Goal: Task Accomplishment & Management: Complete application form

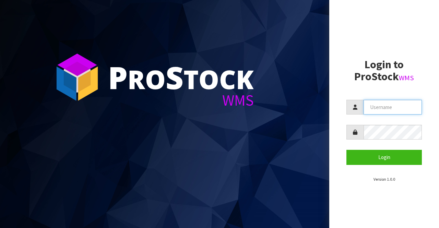
click at [370, 106] on input "text" at bounding box center [393, 107] width 58 height 15
type input "BIGGAME"
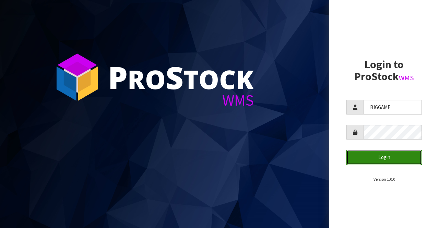
click at [364, 156] on button "Login" at bounding box center [385, 157] width 76 height 15
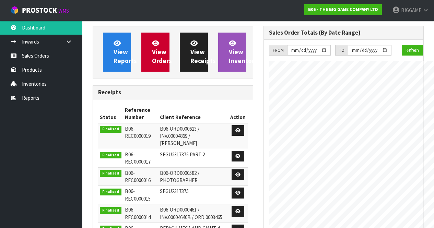
scroll to position [447, 171]
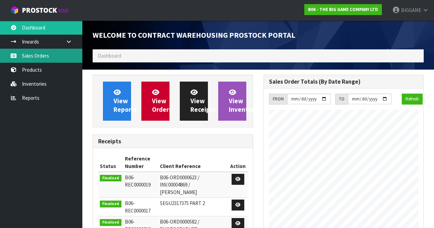
click at [42, 54] on link "Sales Orders" at bounding box center [41, 56] width 82 height 14
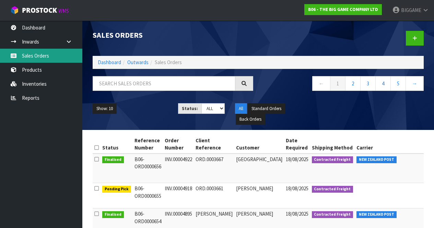
scroll to position [7, 0]
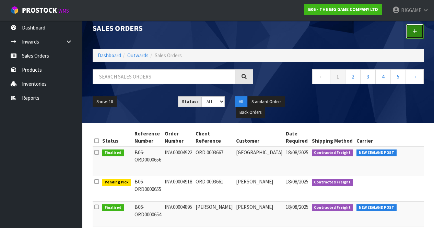
click at [415, 30] on icon at bounding box center [415, 31] width 5 height 5
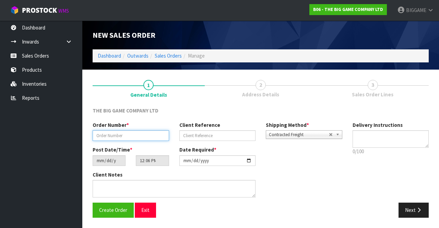
click at [113, 135] on input "text" at bounding box center [131, 135] width 77 height 11
type input "INV.00004917"
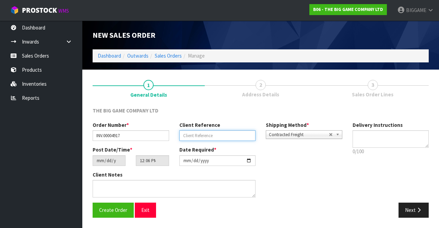
click at [187, 135] on input "text" at bounding box center [218, 135] width 77 height 11
type input "[PERSON_NAME]"
click at [407, 208] on button "Next" at bounding box center [414, 210] width 30 height 15
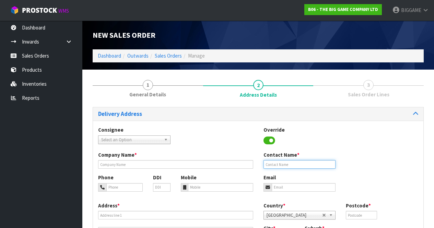
click at [290, 162] on input "text" at bounding box center [300, 164] width 72 height 9
type input "[PERSON_NAME]"
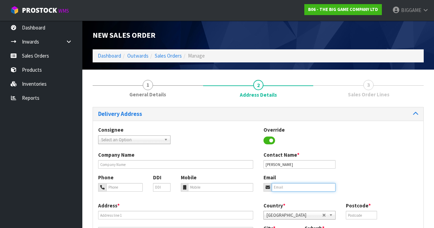
click at [275, 187] on input "email" at bounding box center [304, 187] width 64 height 9
type input "[PERSON_NAME][EMAIL_ADDRESS][DOMAIN_NAME]"
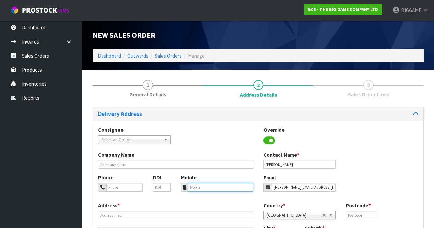
click at [197, 186] on input "tel" at bounding box center [220, 187] width 65 height 9
type input "0276682876"
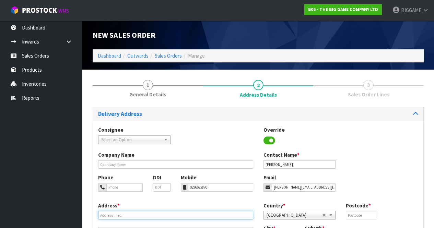
click at [140, 216] on input "text" at bounding box center [175, 215] width 155 height 9
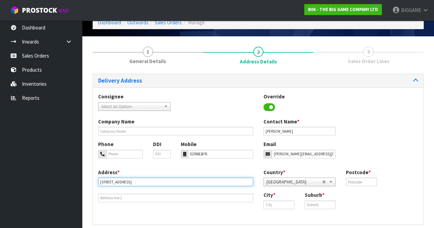
scroll to position [33, 0]
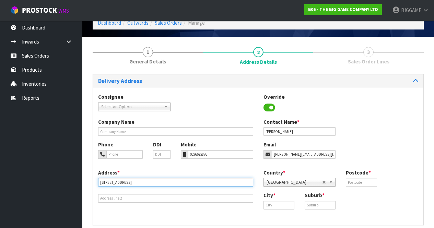
type input "[STREET_ADDRESS]"
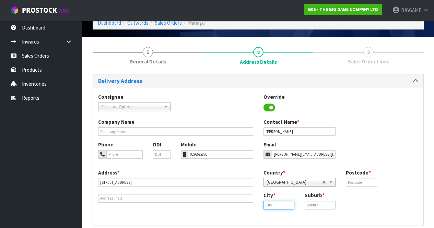
click at [291, 205] on input "text" at bounding box center [279, 205] width 31 height 9
click at [305, 213] on link "[PERSON_NAME]" at bounding box center [291, 216] width 54 height 9
type input "Rangiora"
click at [315, 206] on input "text" at bounding box center [320, 205] width 31 height 9
type input "FERNSIDE"
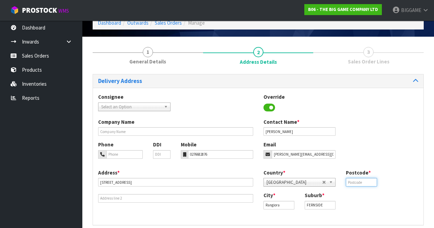
click at [350, 182] on input "text" at bounding box center [361, 182] width 31 height 9
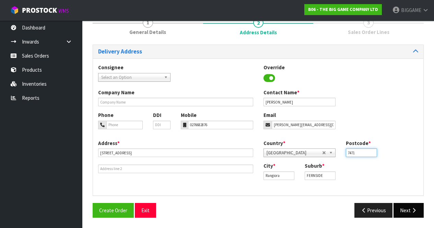
type input "7471"
click at [409, 210] on button "Next" at bounding box center [409, 210] width 30 height 15
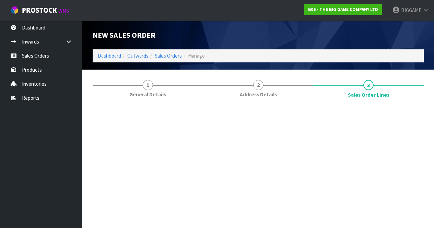
scroll to position [0, 0]
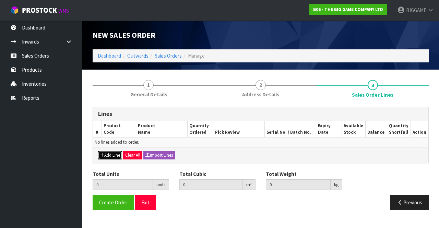
click at [114, 153] on button "Add Line" at bounding box center [110, 155] width 24 height 8
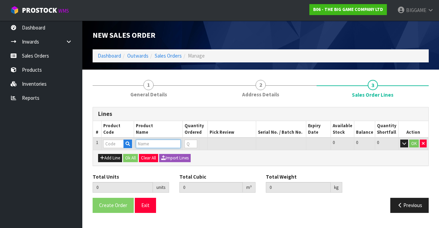
click at [144, 143] on input "text" at bounding box center [158, 144] width 45 height 9
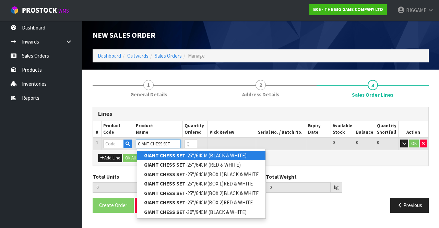
type input "GIANT CHESS SET"
click at [161, 154] on strong "GIANT CHESS SET" at bounding box center [165, 155] width 42 height 7
type input "GIANT CHESS SET-25"/64CM (BLACK & WHITE)"
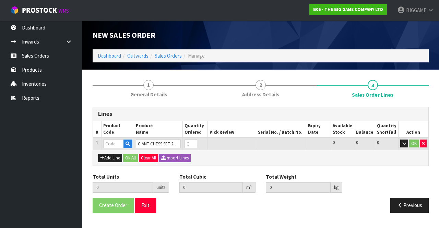
type input "0.000000"
type input "0.000"
type input "BHGC25"
type input "0"
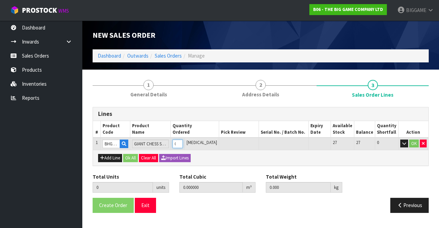
type input "2"
type input "0.51217"
type input "30.25"
type input "1"
click at [183, 142] on input "1" at bounding box center [178, 144] width 10 height 9
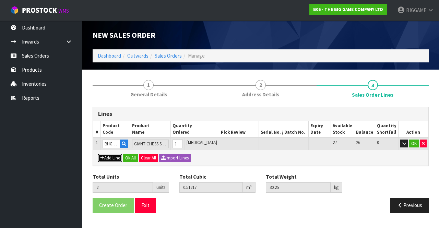
click at [118, 157] on button "Add Line" at bounding box center [110, 158] width 24 height 8
type input "0"
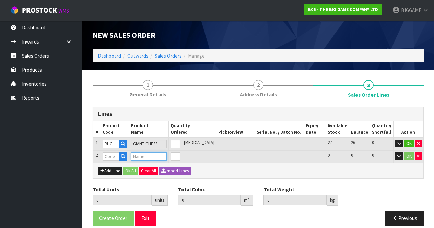
click at [142, 154] on input "text" at bounding box center [149, 156] width 36 height 9
drag, startPoint x: 142, startPoint y: 154, endPoint x: 158, endPoint y: 157, distance: 16.3
click at [158, 157] on input "GIANT EX" at bounding box center [149, 156] width 36 height 9
type input "G"
type input "P"
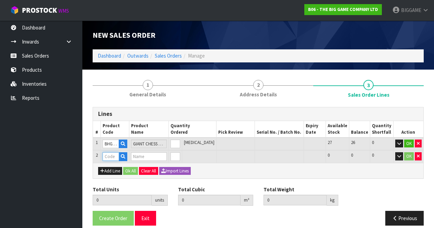
click at [119, 156] on input "text" at bounding box center [111, 156] width 17 height 9
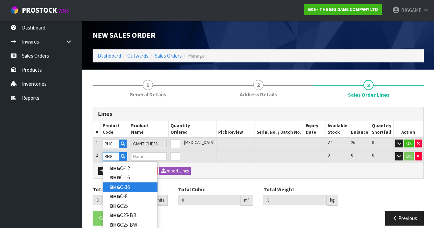
type input "BHG"
click at [126, 188] on link "BHG C-36" at bounding box center [130, 187] width 54 height 9
type input "BHGC-36"
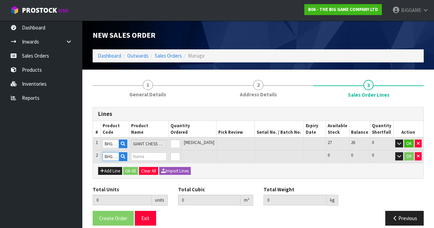
type input "2"
type input "0.51217"
type input "30.25"
type input "GIANT CHESS EXTENSIONS(USED WITH GC-25 TO MAKE MEGA CHESS SET)"
type input "0"
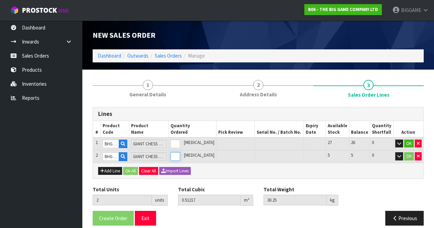
type input "3"
type input "0.786795"
type input "48.25"
type input "1"
click at [180, 154] on input "1" at bounding box center [176, 156] width 10 height 9
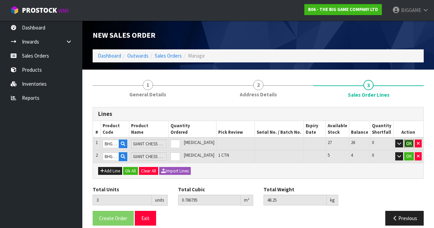
click at [408, 142] on button "OK" at bounding box center [409, 144] width 10 height 8
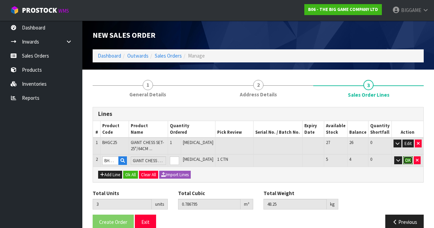
click at [409, 159] on button "OK" at bounding box center [408, 161] width 10 height 8
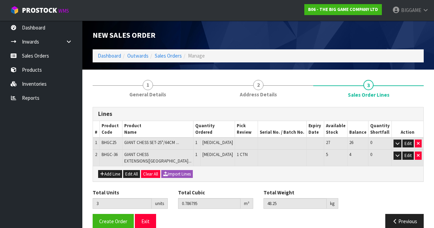
scroll to position [16, 0]
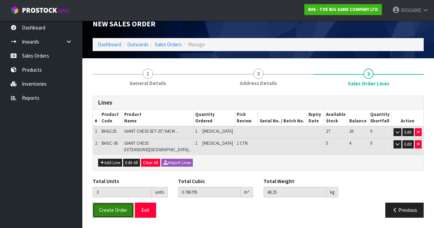
click at [122, 211] on span "Create Order" at bounding box center [113, 210] width 28 height 7
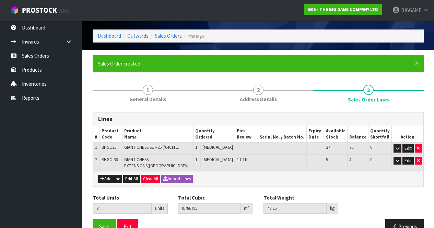
scroll to position [41, 0]
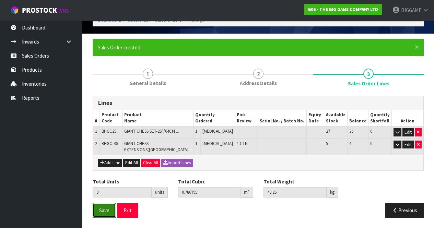
click at [110, 207] on button "Save" at bounding box center [104, 210] width 23 height 15
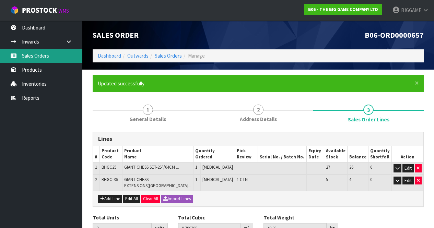
click at [37, 55] on link "Sales Orders" at bounding box center [41, 56] width 82 height 14
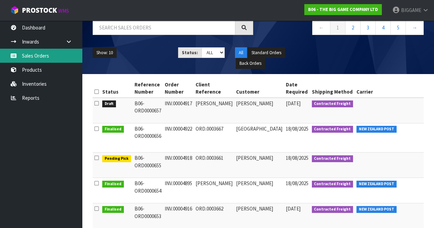
scroll to position [59, 0]
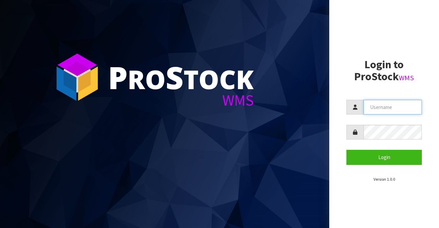
click at [375, 107] on input "text" at bounding box center [393, 107] width 58 height 15
type input "BIGGAME"
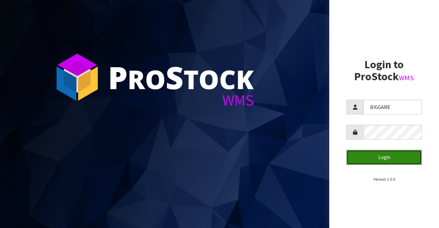
click at [370, 157] on button "Login" at bounding box center [385, 157] width 76 height 15
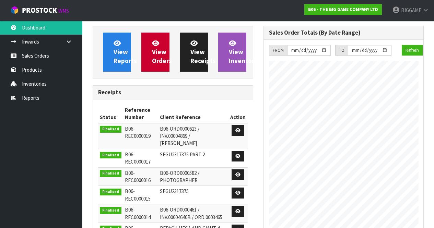
scroll to position [469, 171]
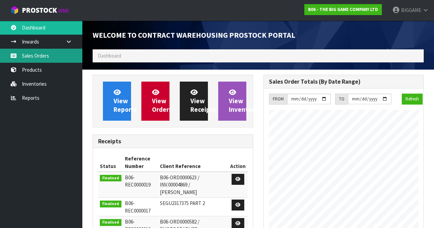
click at [37, 56] on link "Sales Orders" at bounding box center [41, 56] width 82 height 14
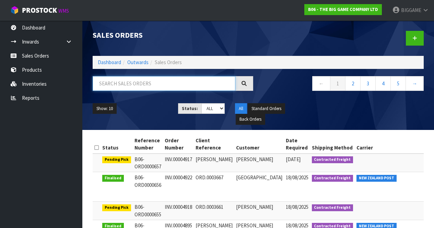
click at [114, 84] on input "text" at bounding box center [164, 83] width 143 height 15
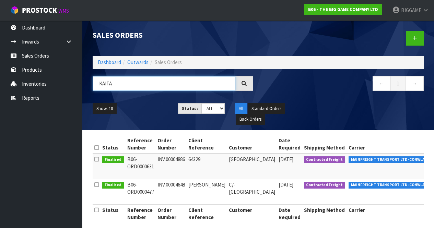
type input "KAITA"
